Goal: Transaction & Acquisition: Purchase product/service

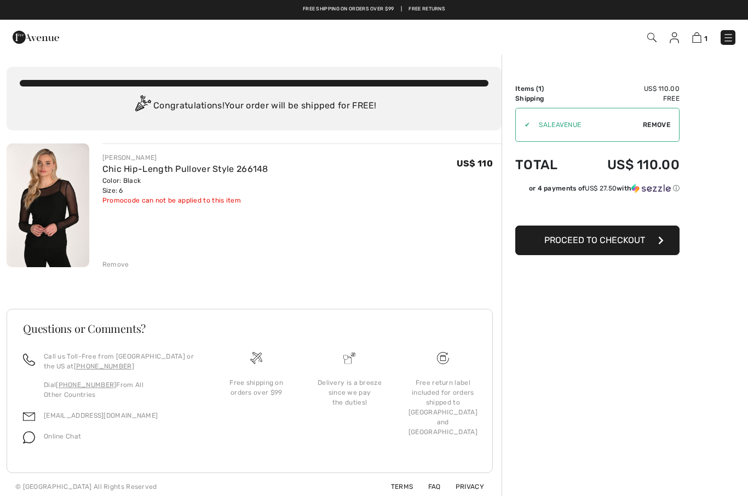
click at [617, 246] on button "Proceed to Checkout" at bounding box center [597, 241] width 164 height 30
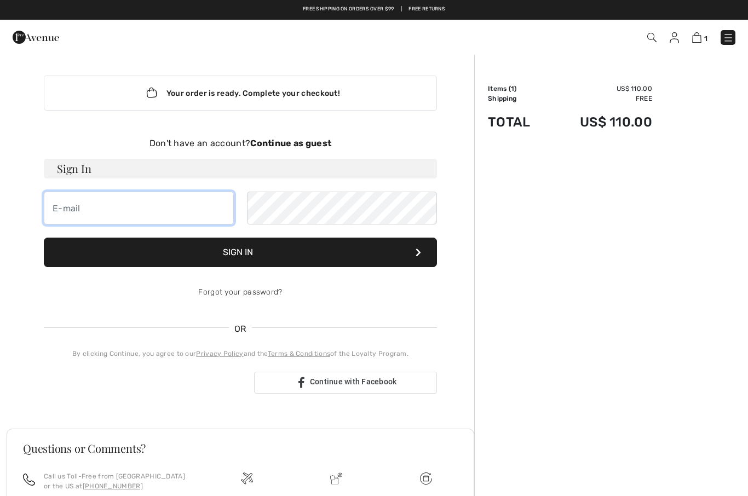
click at [115, 206] on input "email" at bounding box center [139, 208] width 190 height 33
type input "kandace1@@[DOMAIN_NAME]"
click at [309, 137] on div "Don't have an account? Continue as guest" at bounding box center [240, 143] width 393 height 13
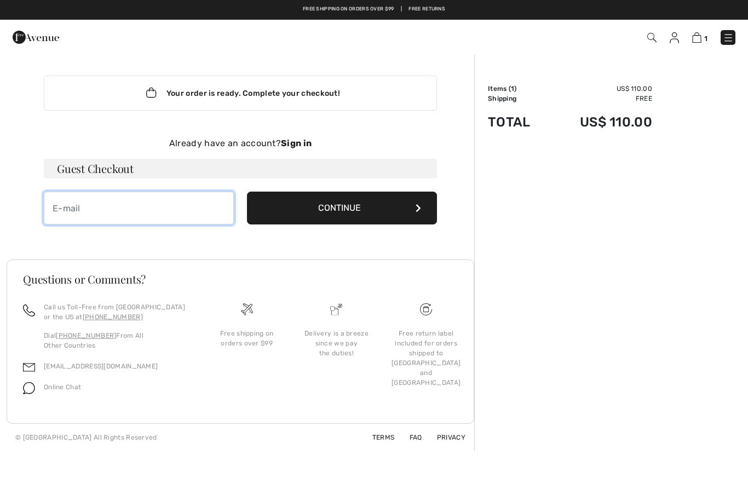
click at [118, 206] on input "email" at bounding box center [139, 208] width 190 height 33
type input "[EMAIL_ADDRESS][DOMAIN_NAME]"
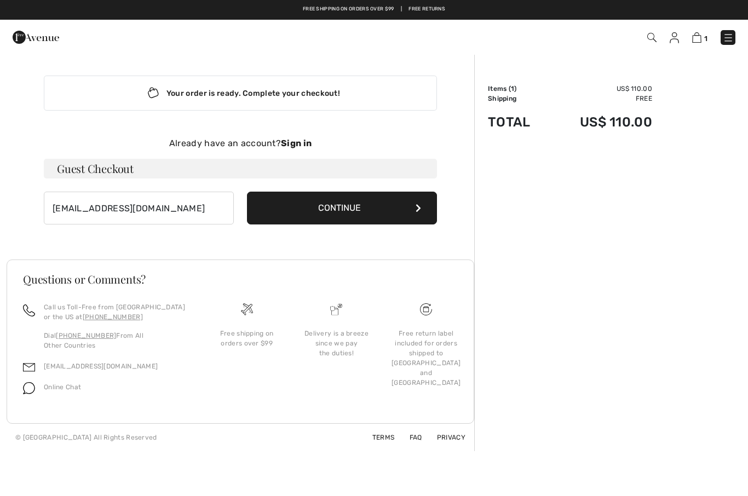
click at [355, 212] on button "Continue" at bounding box center [342, 208] width 190 height 33
click at [418, 200] on button "Continue" at bounding box center [342, 208] width 190 height 33
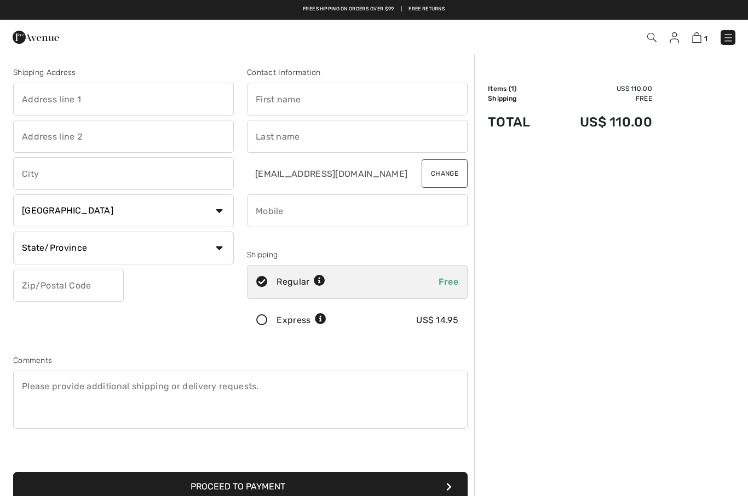
click at [48, 101] on input "text" at bounding box center [123, 99] width 221 height 33
type input "[STREET_ADDRESS]"
click at [321, 111] on input "text" at bounding box center [357, 99] width 221 height 33
type input "Kandace"
click at [301, 138] on input "text" at bounding box center [357, 136] width 221 height 33
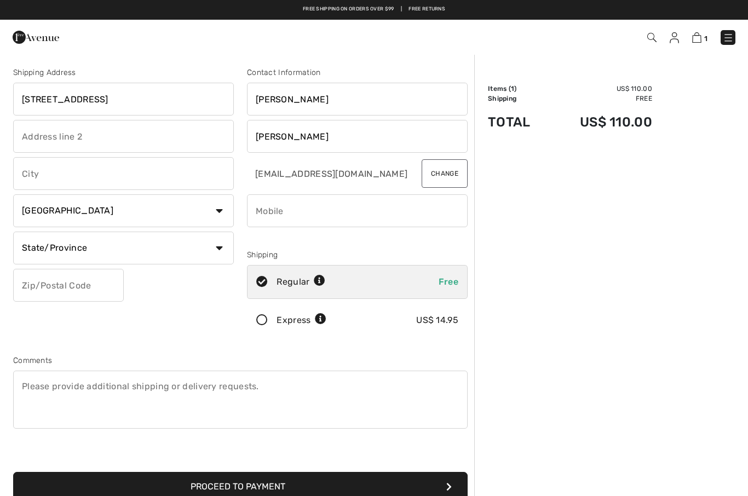
type input "Hawkins"
click at [76, 137] on input "text" at bounding box center [123, 136] width 221 height 33
click at [84, 169] on input "text" at bounding box center [123, 173] width 221 height 33
type input "Shavano Park"
click at [218, 252] on select "State/Province Alberta British Columbia Manitoba New Brunswick Newfoundland and…" at bounding box center [123, 248] width 221 height 33
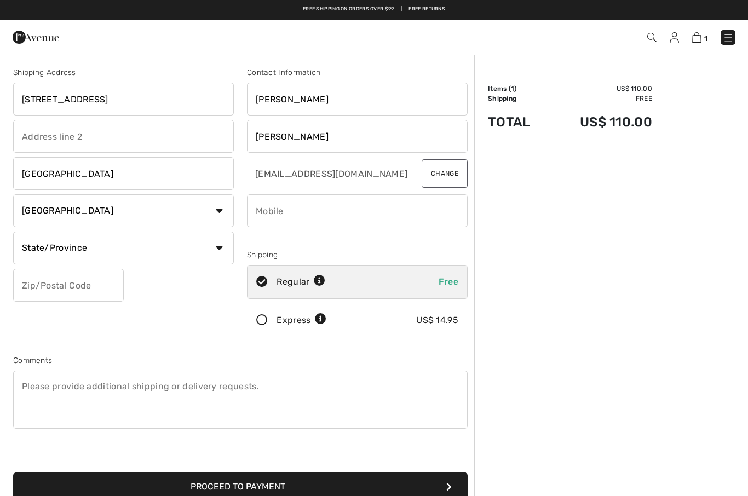
click at [223, 205] on select "Country Canada United States Afghanistan Aland Islands Albania Algeria American…" at bounding box center [123, 210] width 221 height 33
click at [233, 187] on input "Shavano Park" at bounding box center [123, 173] width 221 height 33
click at [202, 225] on select "Country Canada United States Afghanistan Aland Islands Albania Algeria American…" at bounding box center [123, 210] width 221 height 33
select select "US"
click at [223, 245] on select "State/Province Alabama Alaska American Samoa Arizona Arkansas California Colora…" at bounding box center [123, 248] width 221 height 33
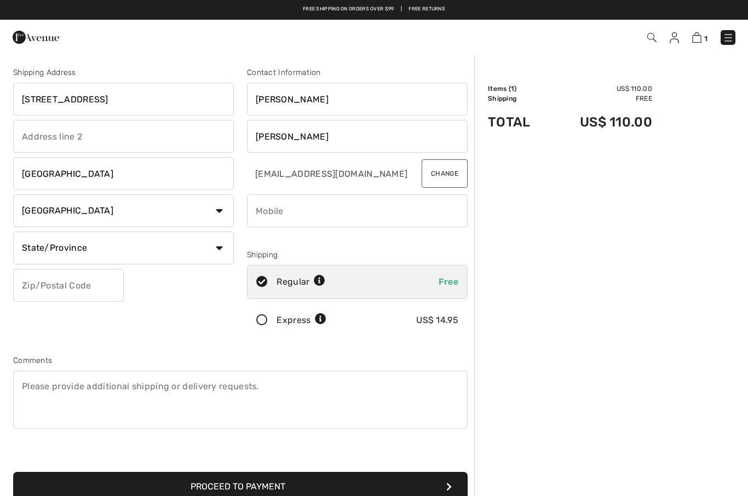
select select "TX"
click at [58, 282] on input "text" at bounding box center [68, 285] width 111 height 33
type input "78230"
click at [284, 217] on input "phone" at bounding box center [357, 210] width 221 height 33
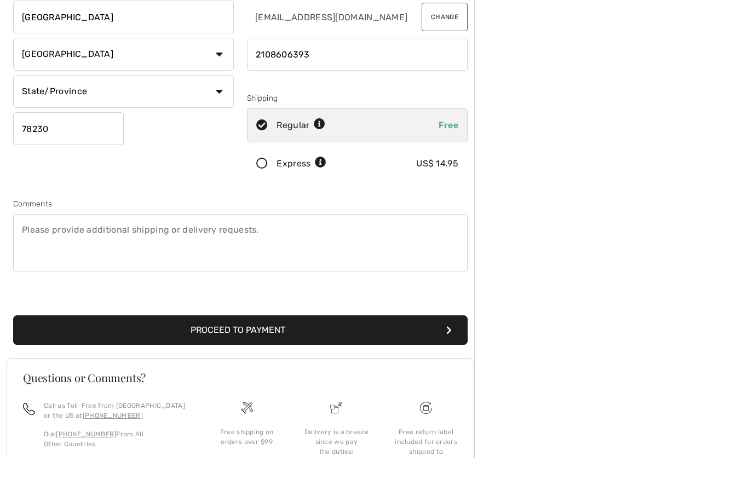
scroll to position [128, 0]
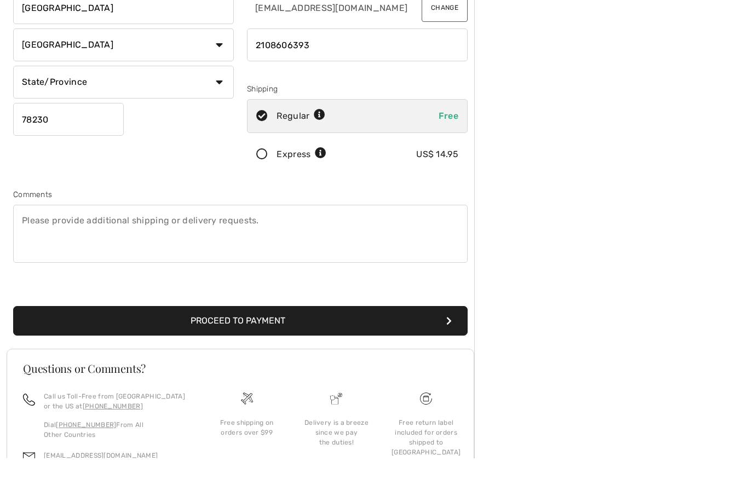
type input "2108606393"
click at [259, 344] on button "Proceed to Payment" at bounding box center [240, 359] width 455 height 30
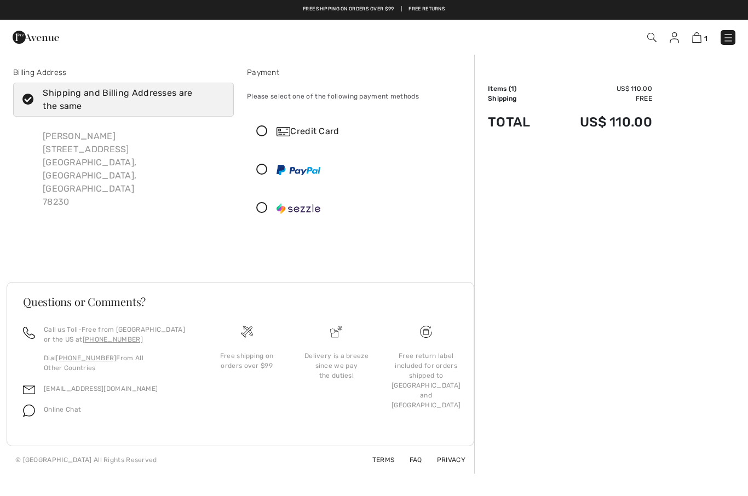
click at [273, 122] on div "Credit Card" at bounding box center [358, 131] width 220 height 33
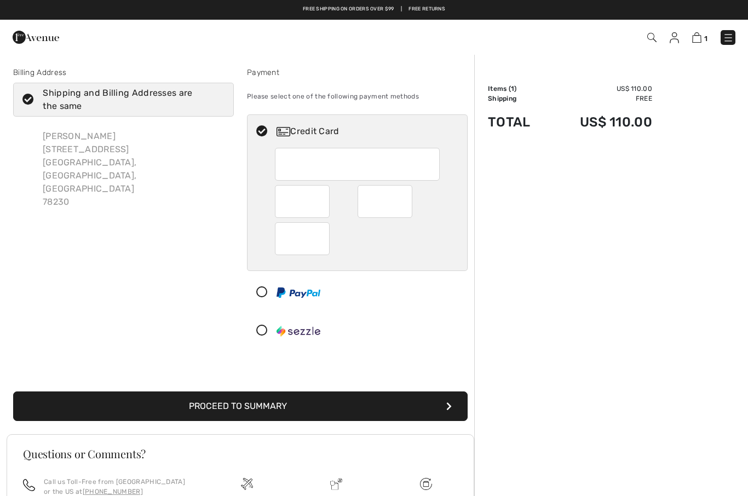
click at [317, 158] on div at bounding box center [357, 164] width 165 height 33
click at [314, 166] on div at bounding box center [357, 164] width 165 height 33
click at [411, 199] on div at bounding box center [385, 201] width 55 height 33
click at [417, 210] on div at bounding box center [399, 201] width 82 height 33
click at [409, 201] on div at bounding box center [385, 201] width 55 height 33
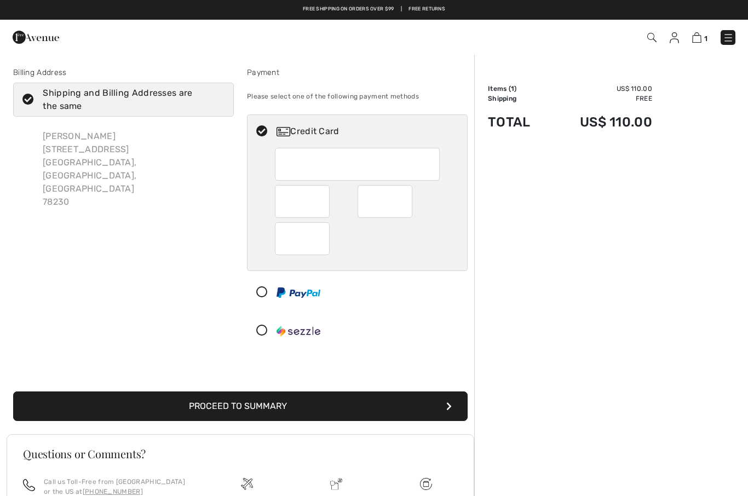
click at [405, 201] on div at bounding box center [385, 201] width 55 height 33
click at [414, 207] on div at bounding box center [399, 201] width 82 height 33
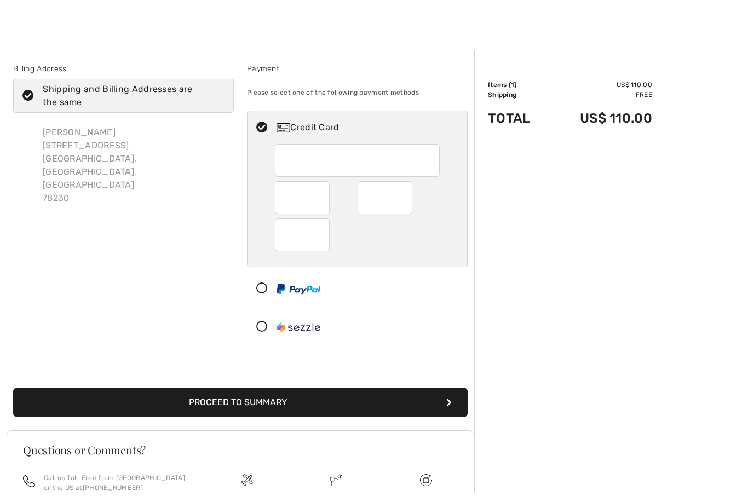
click at [275, 400] on button "Proceed to Summary" at bounding box center [240, 407] width 455 height 30
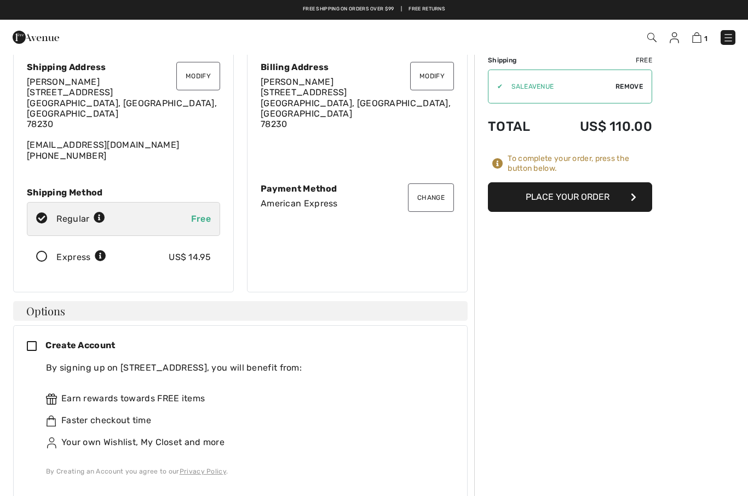
click at [583, 199] on button "Place Your Order" at bounding box center [570, 197] width 164 height 30
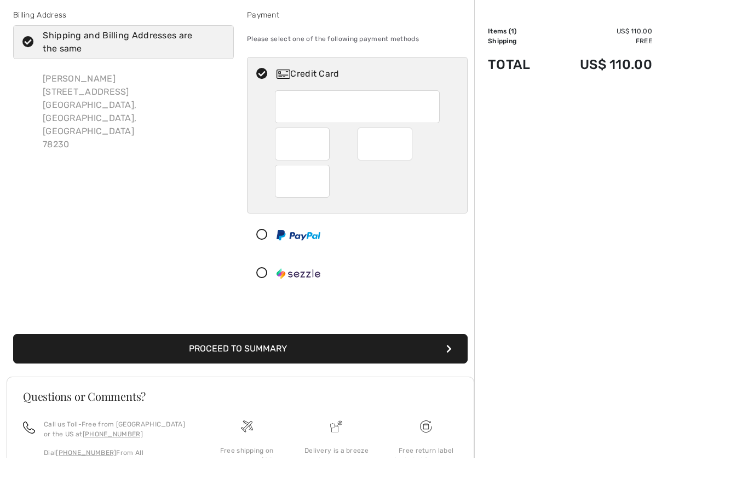
scroll to position [22, 0]
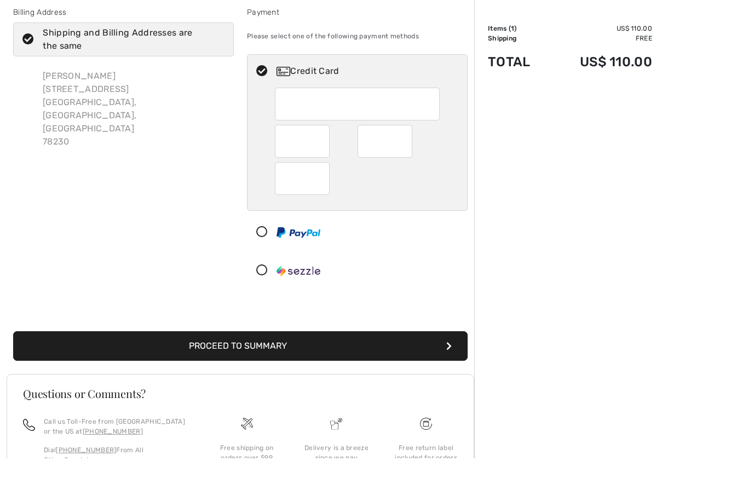
click at [278, 369] on button "Proceed to Summary" at bounding box center [240, 384] width 455 height 30
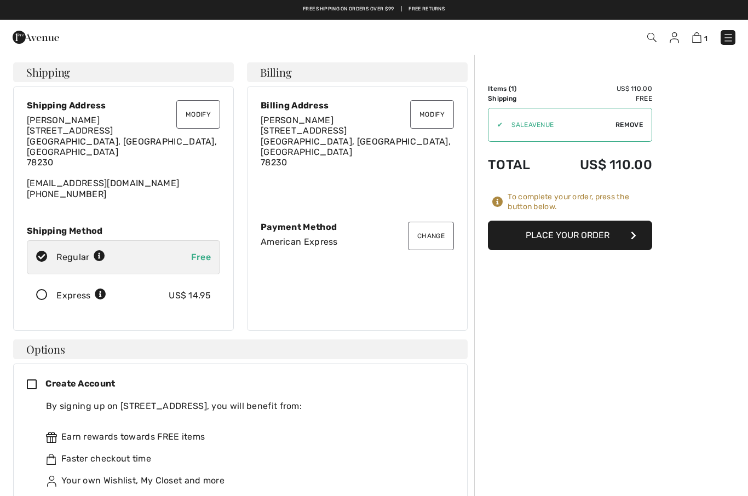
click at [622, 239] on button "Place Your Order" at bounding box center [570, 236] width 164 height 30
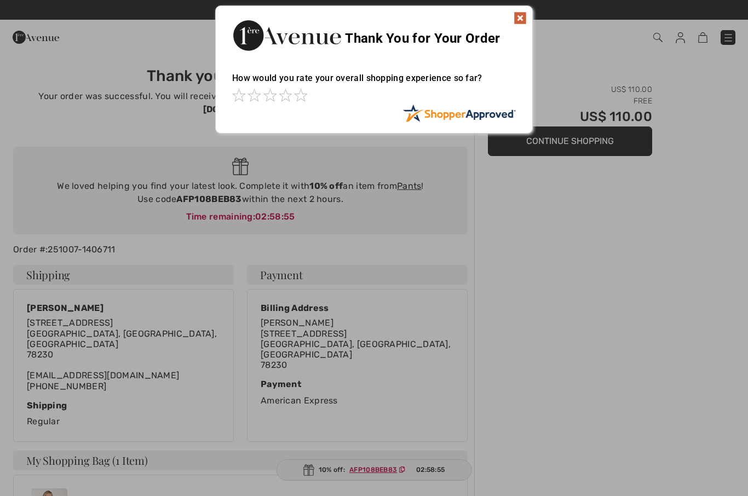
click at [525, 15] on img at bounding box center [520, 18] width 13 height 13
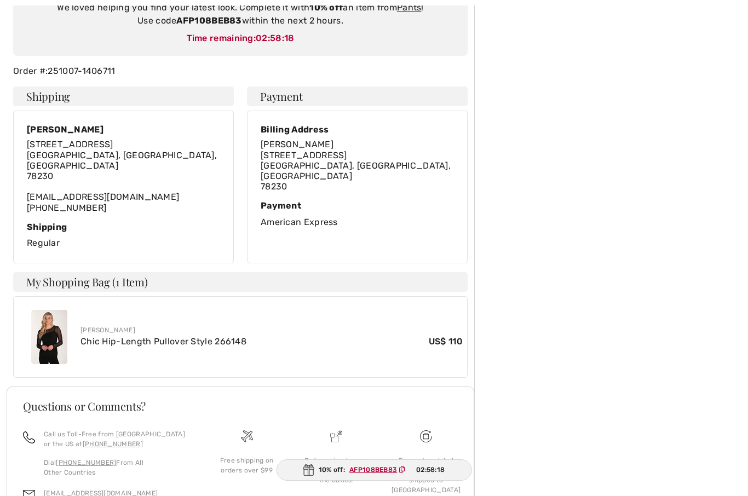
scroll to position [198, 0]
